Goal: Check status: Check status

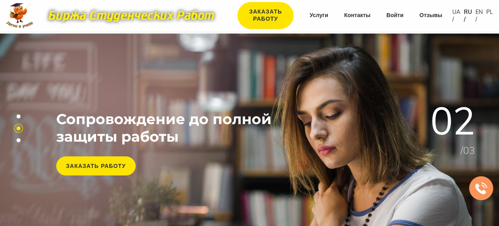
click at [387, 14] on link "Войти" at bounding box center [394, 16] width 17 height 8
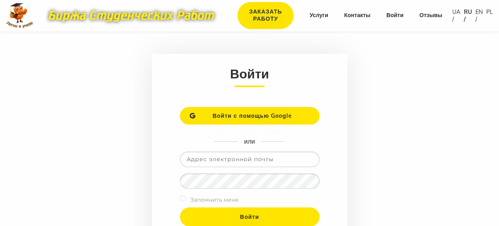
scroll to position [135, 0]
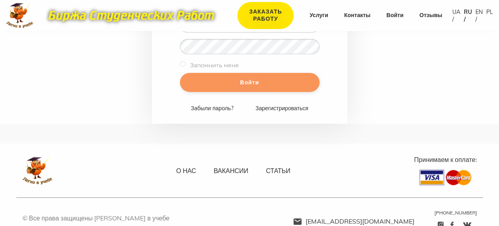
type input "[EMAIL_ADDRESS][DOMAIN_NAME]"
click at [279, 88] on input "Войти" at bounding box center [250, 82] width 140 height 19
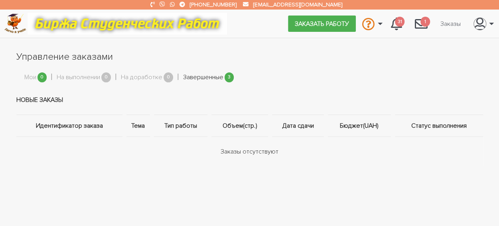
click at [210, 77] on link "Завершенные" at bounding box center [203, 78] width 40 height 10
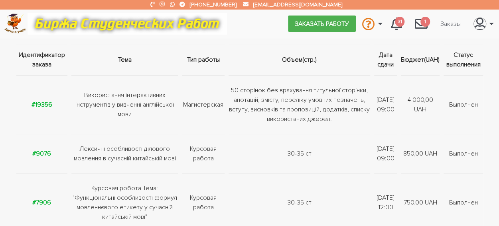
scroll to position [72, 0]
click at [51, 105] on td "#19356" at bounding box center [42, 104] width 53 height 59
click at [39, 103] on strong "#19356" at bounding box center [41, 104] width 21 height 8
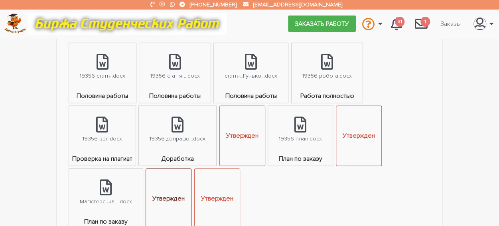
scroll to position [474, 0]
click at [182, 135] on div "19356 допрацю...docx" at bounding box center [178, 139] width 56 height 9
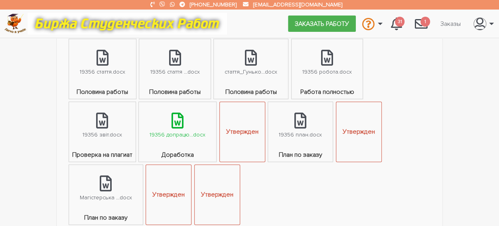
scroll to position [479, 0]
click at [338, 74] on link "19356 робота.docx" at bounding box center [326, 63] width 71 height 48
